Goal: Information Seeking & Learning: Find specific fact

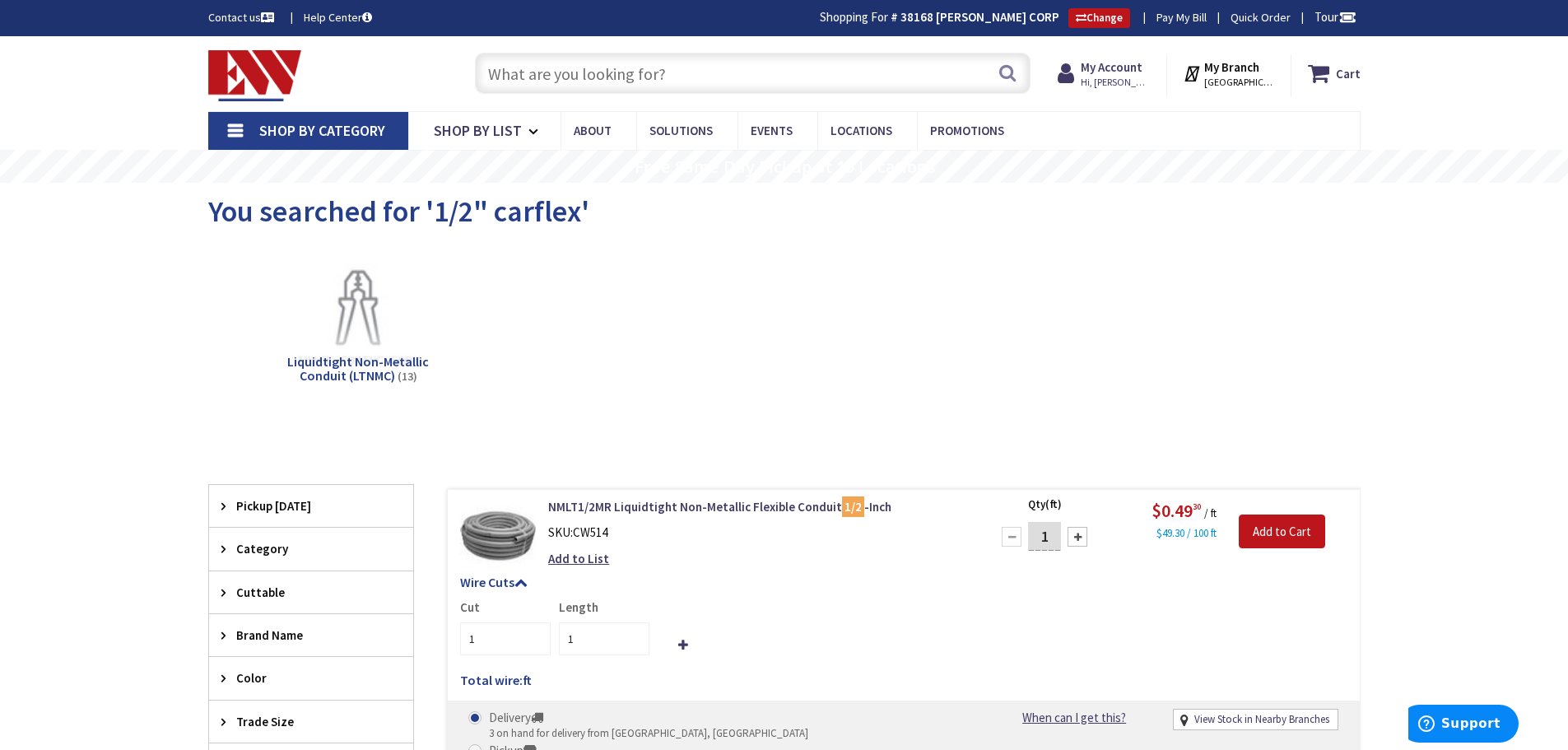
drag, startPoint x: 0, startPoint y: 0, endPoint x: 735, endPoint y: 51, distance: 736.8
click at [735, 51] on div "Search" at bounding box center [748, 72] width 563 height 52
click at [721, 76] on input "text" at bounding box center [752, 73] width 555 height 41
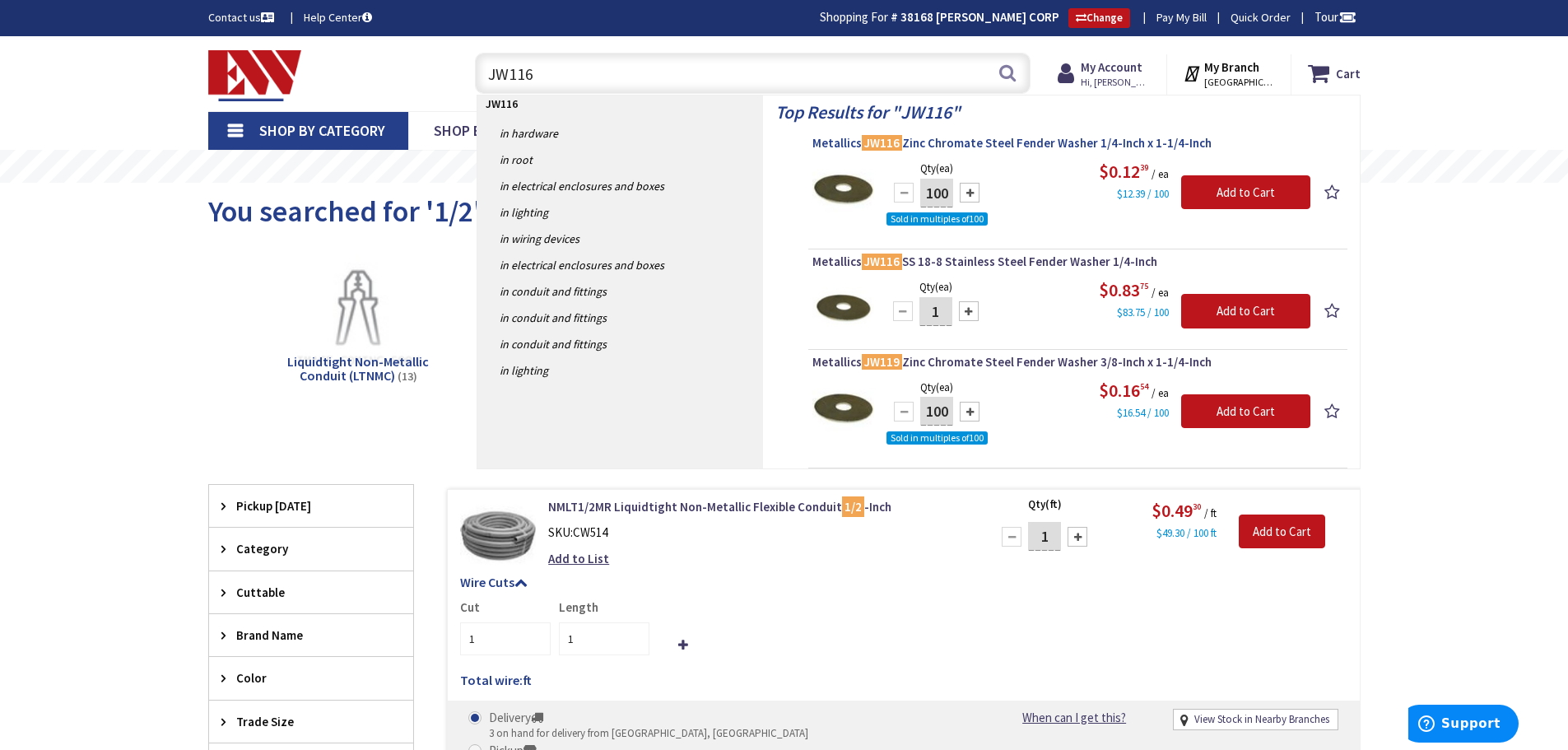
type input "JW116"
click at [828, 135] on span "Metallics JW116 Zinc Chromate Steel Fender Washer 1/4-Inch x 1-1/4-Inch" at bounding box center [1077, 143] width 531 height 17
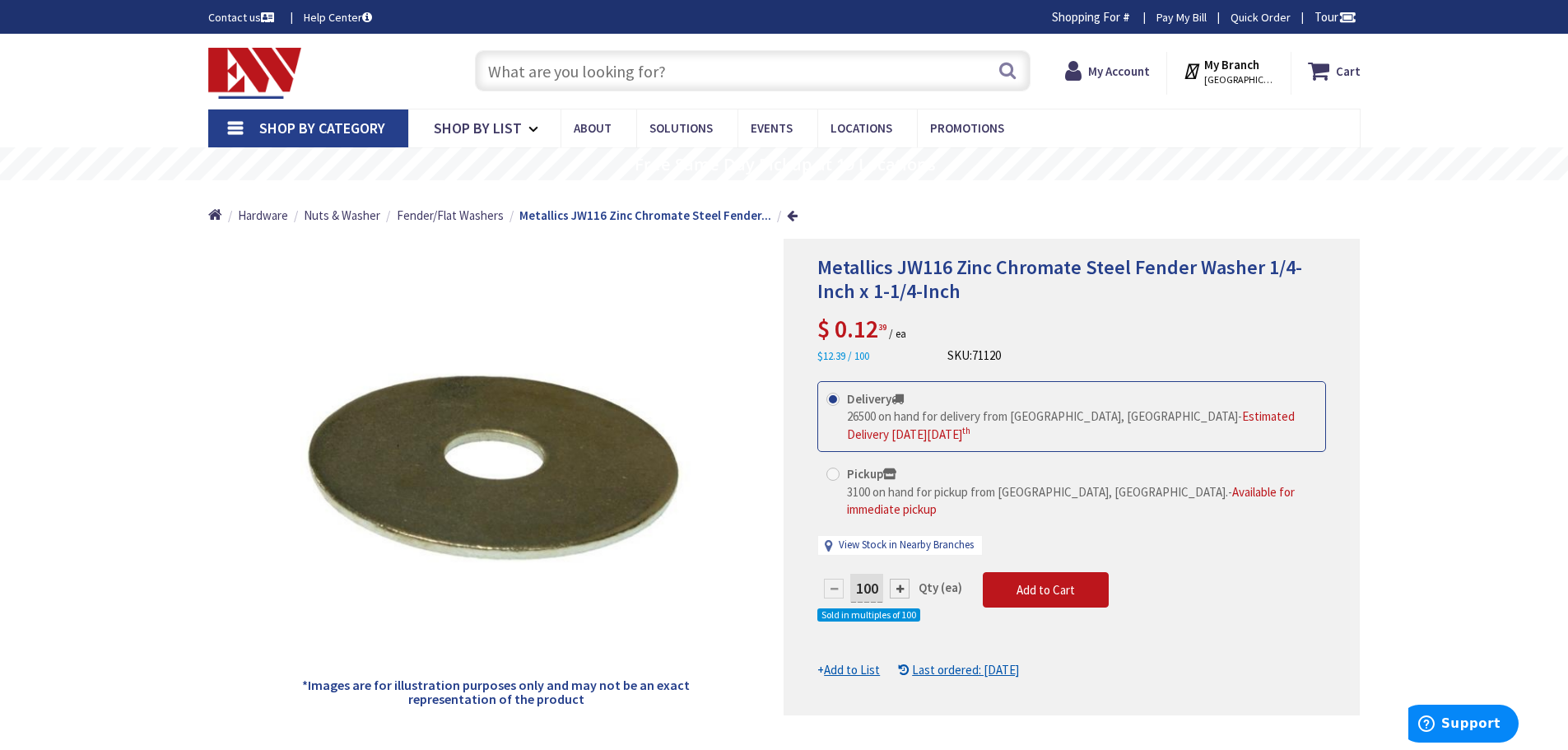
type input "[GEOGRAPHIC_DATA], [GEOGRAPHIC_DATA]"
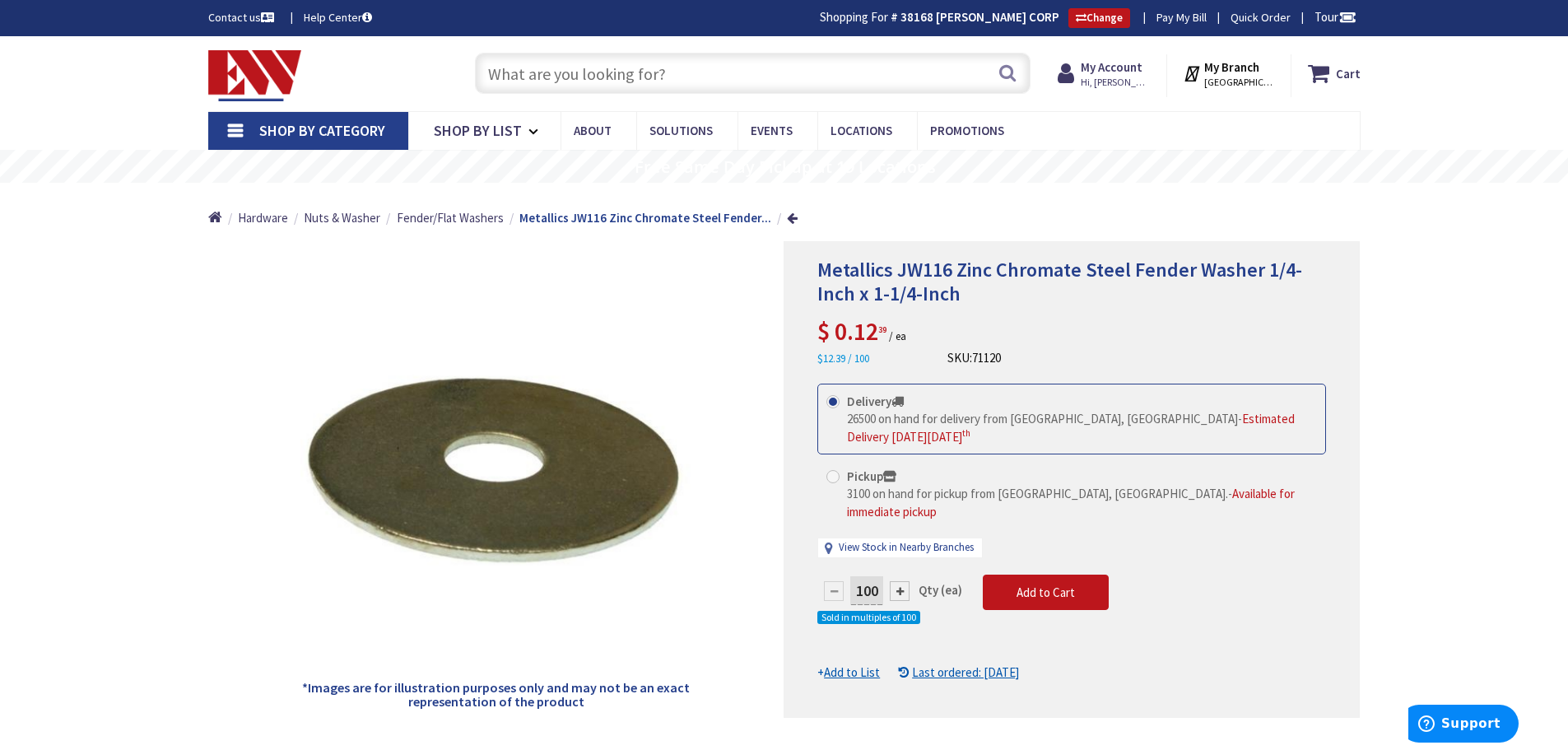
click at [728, 78] on input "text" at bounding box center [752, 73] width 555 height 41
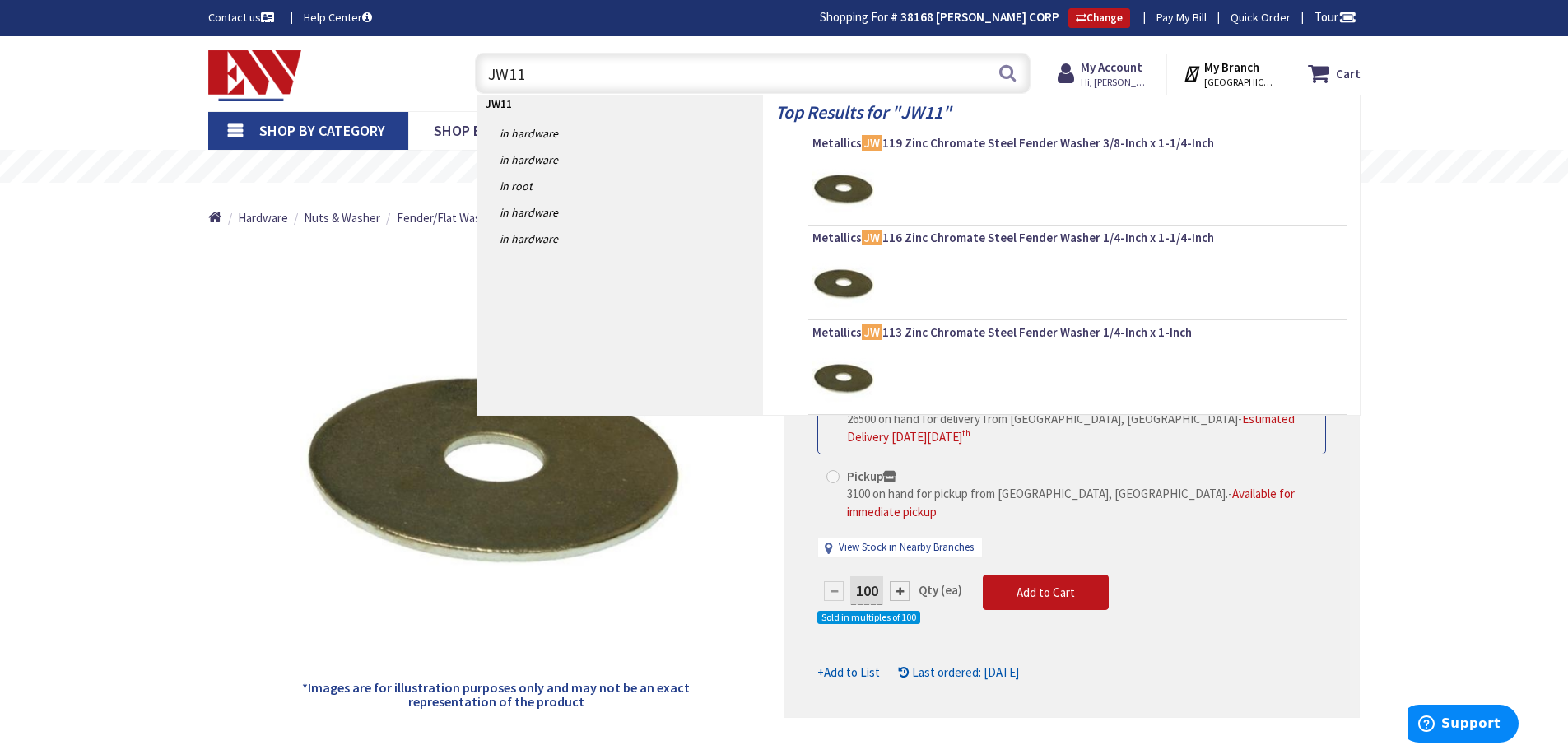
type input "JW119"
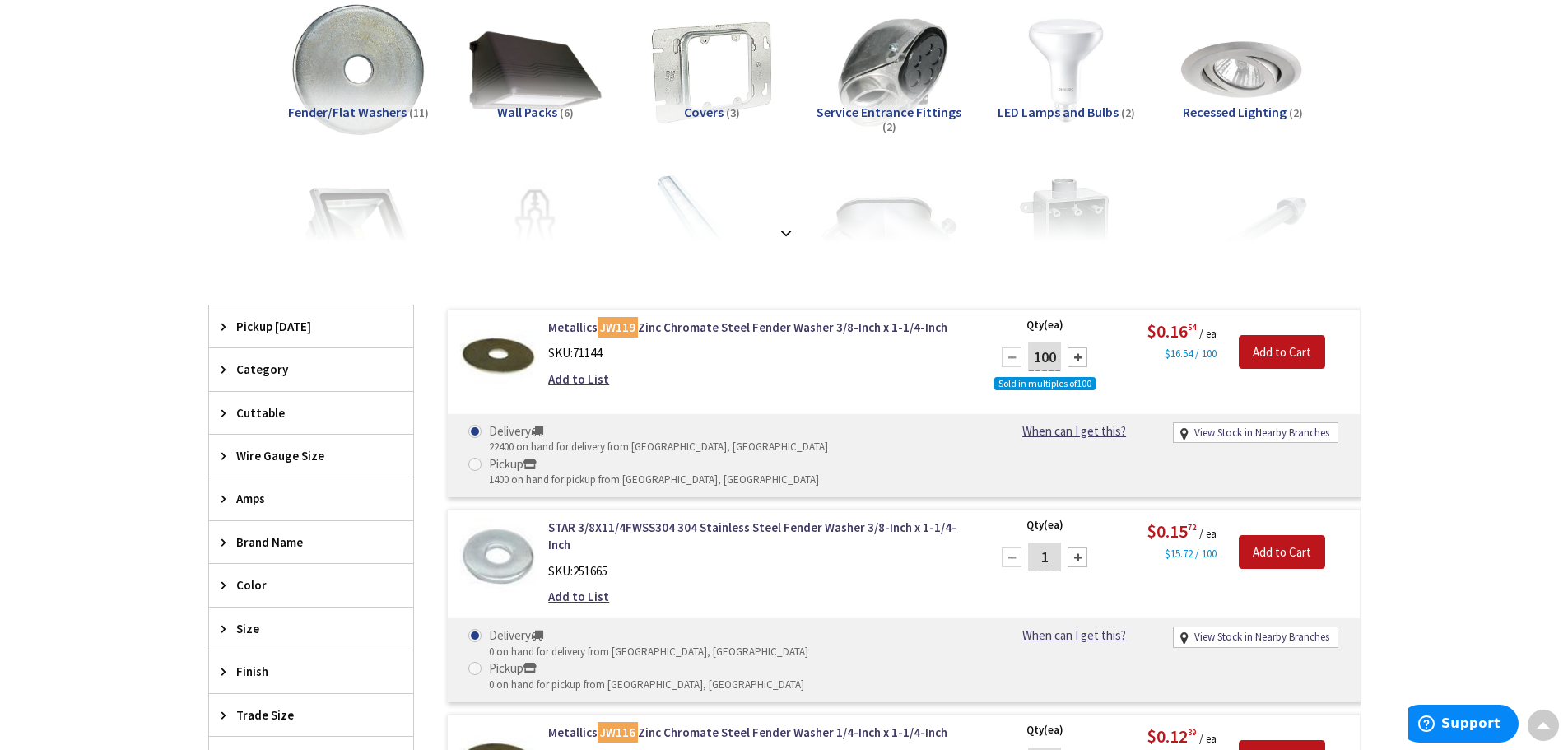
scroll to position [249, 0]
